Goal: Task Accomplishment & Management: Complete application form

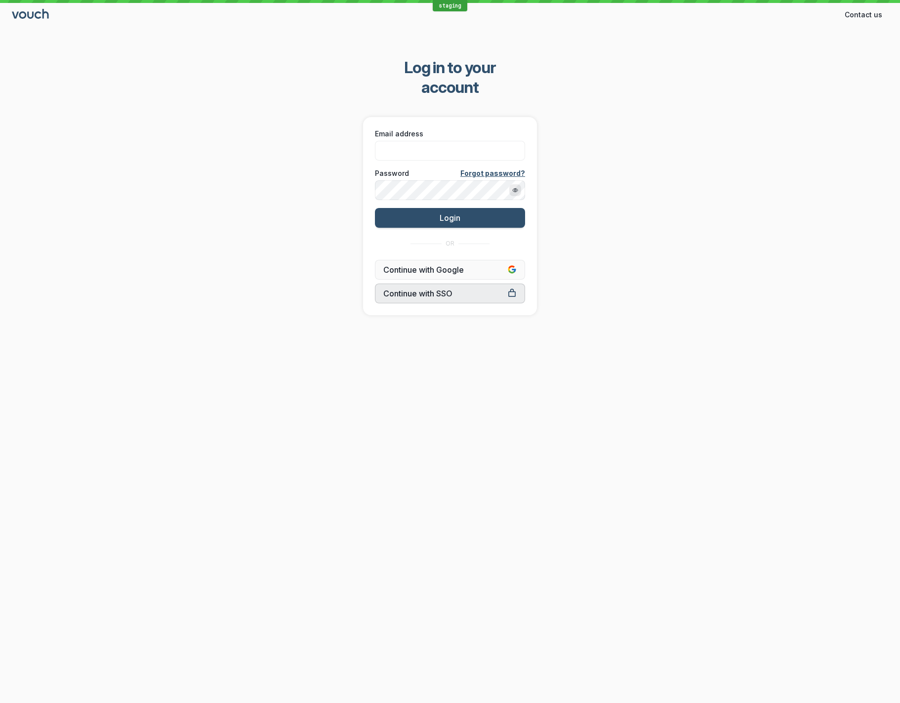
click at [418, 289] on span "Continue with SSO" at bounding box center [449, 294] width 133 height 10
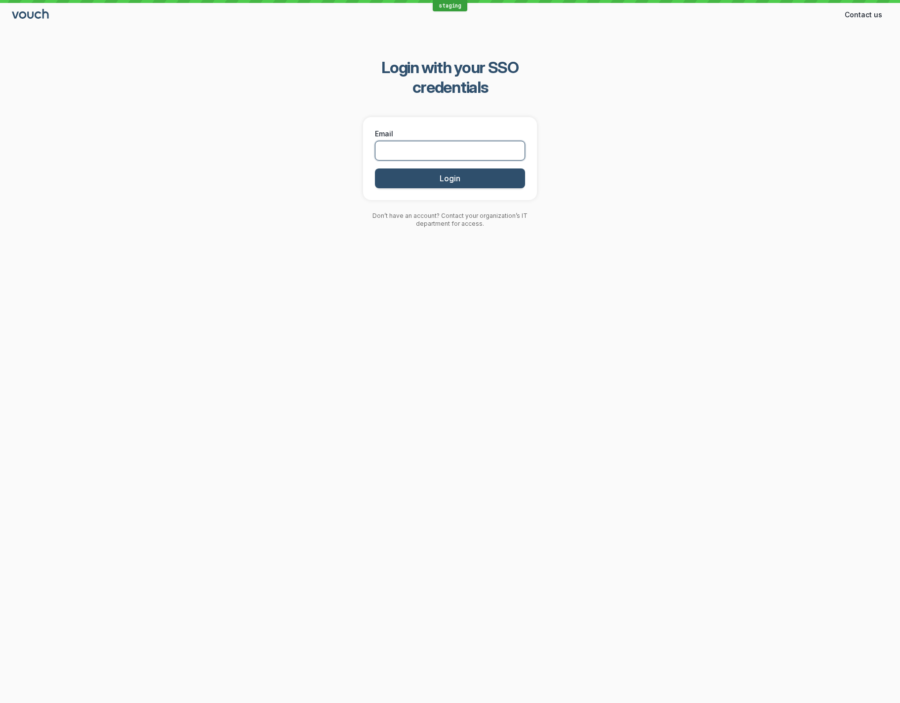
click at [488, 141] on input "Email" at bounding box center [450, 151] width 150 height 20
paste input "[EMAIL_ADDRESS]"
type input "[EMAIL_ADDRESS]"
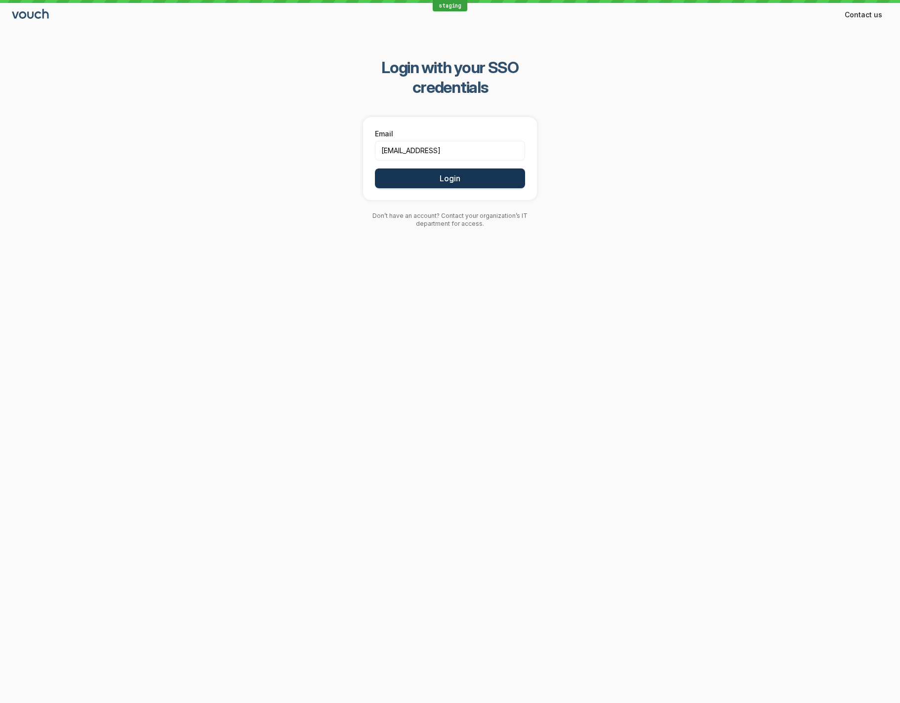
click at [486, 168] on button "Login" at bounding box center [450, 178] width 150 height 20
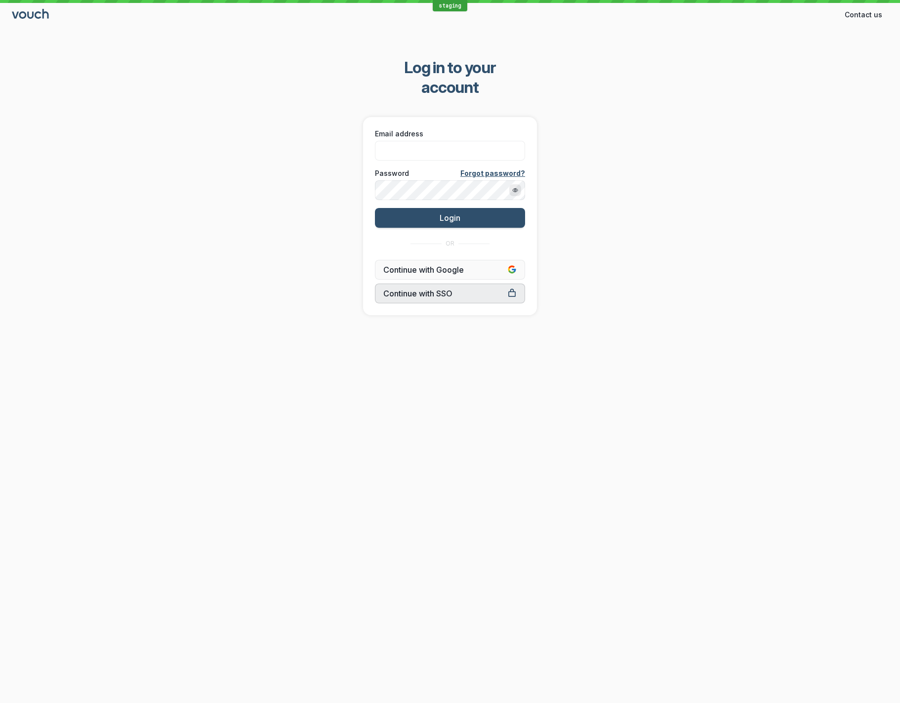
click at [415, 289] on span "Continue with SSO" at bounding box center [449, 294] width 133 height 10
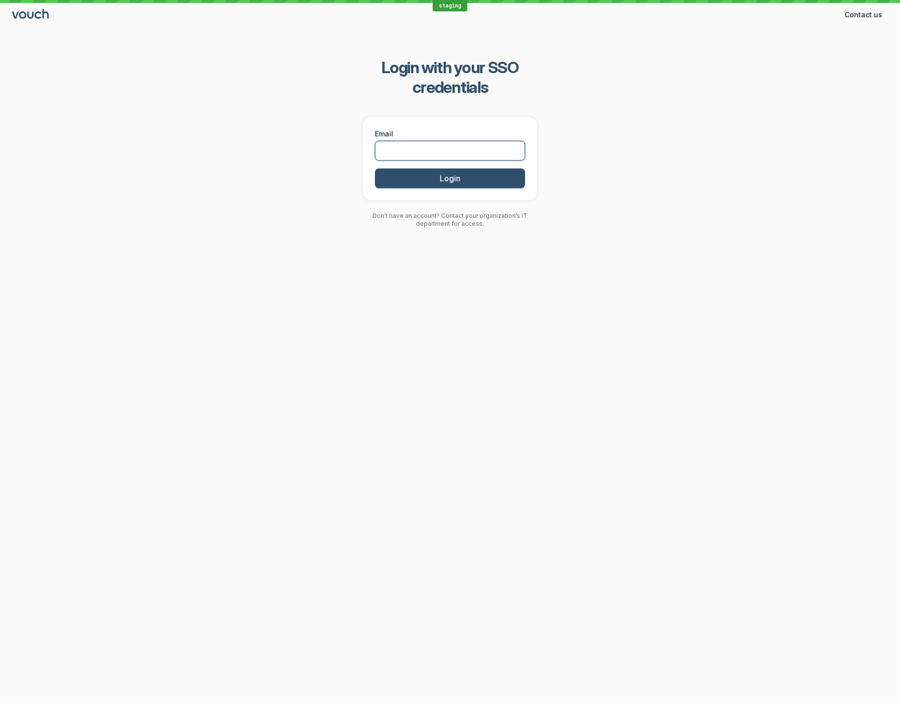
click at [455, 141] on input "Email" at bounding box center [450, 151] width 150 height 20
paste input "[EMAIL_ADDRESS]"
type input "[EMAIL_ADDRESS]"
click at [468, 168] on button "Login" at bounding box center [450, 178] width 150 height 20
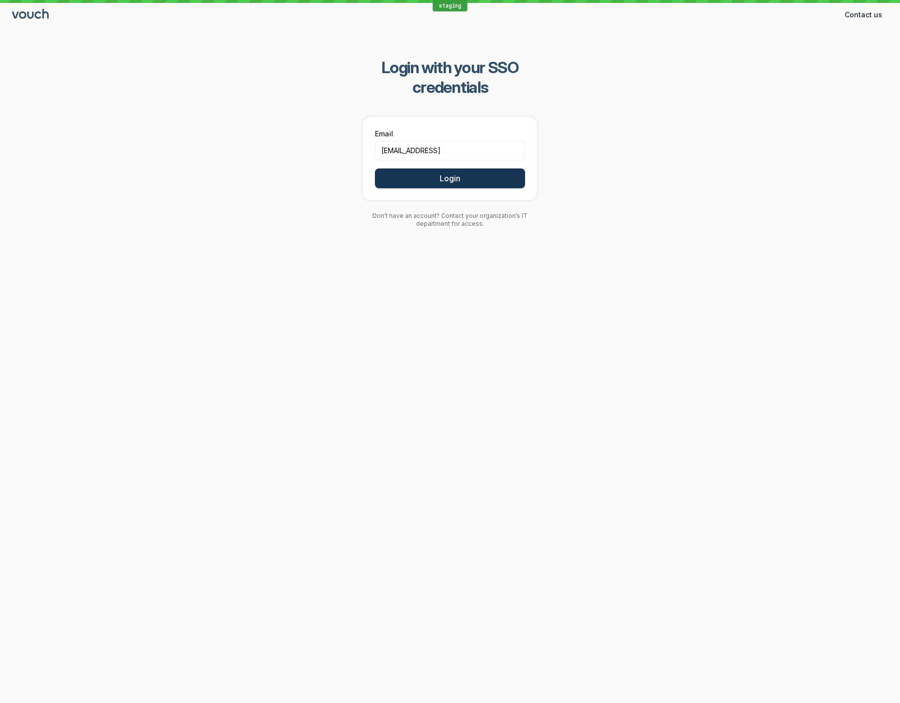
scroll to position [0, 0]
